Goal: Find specific page/section: Find specific page/section

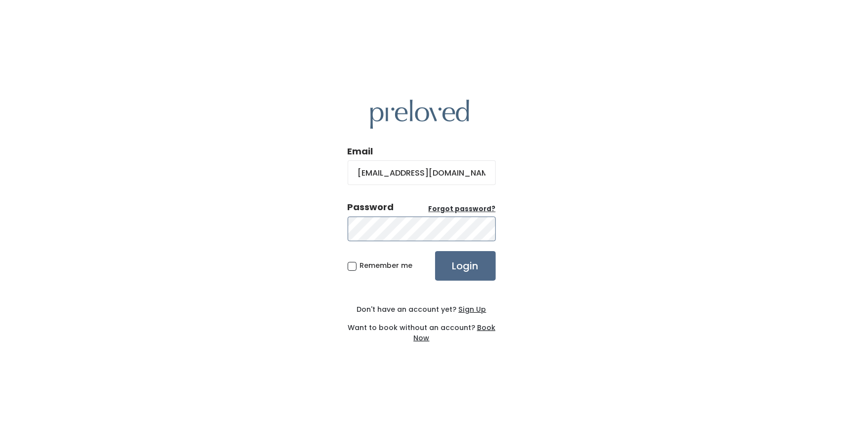
click at [435, 251] on input "Login" at bounding box center [465, 266] width 61 height 30
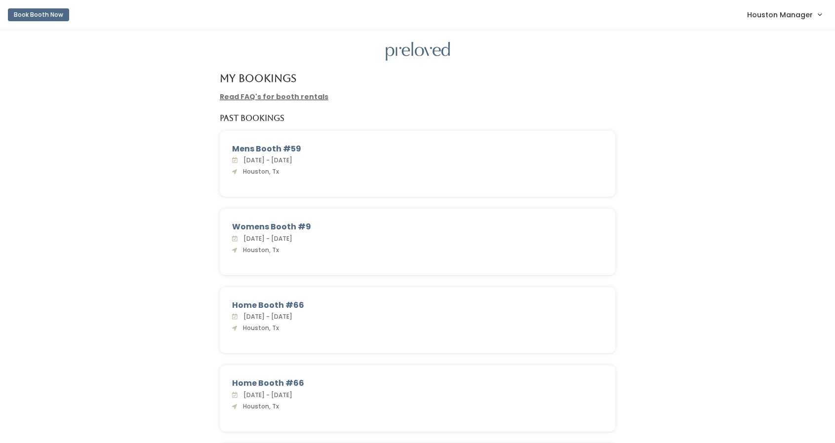
click at [793, 14] on span "Houston Manager" at bounding box center [780, 14] width 66 height 11
click at [779, 35] on link "Admin Home" at bounding box center [786, 39] width 88 height 18
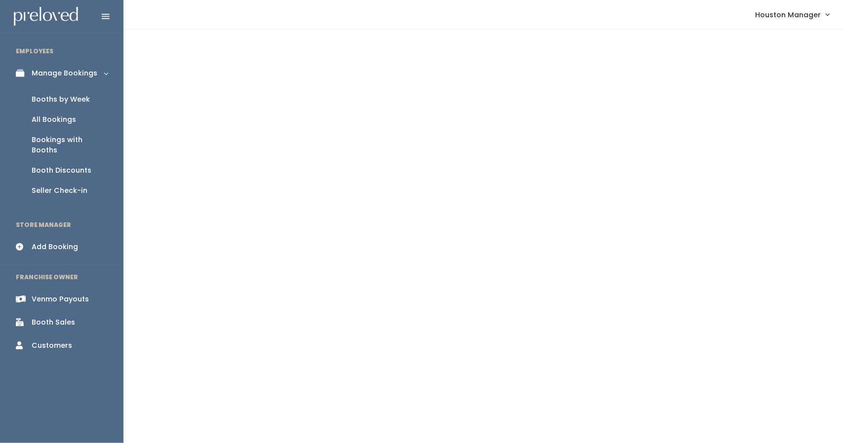
click at [80, 165] on div "Booth Discounts" at bounding box center [62, 170] width 60 height 10
click at [53, 318] on div "Booth Sales" at bounding box center [53, 323] width 43 height 10
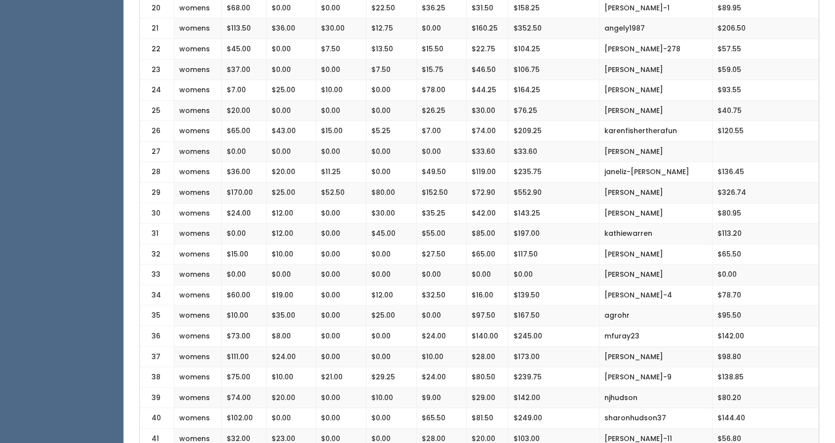
scroll to position [684, 0]
